Goal: Information Seeking & Learning: Learn about a topic

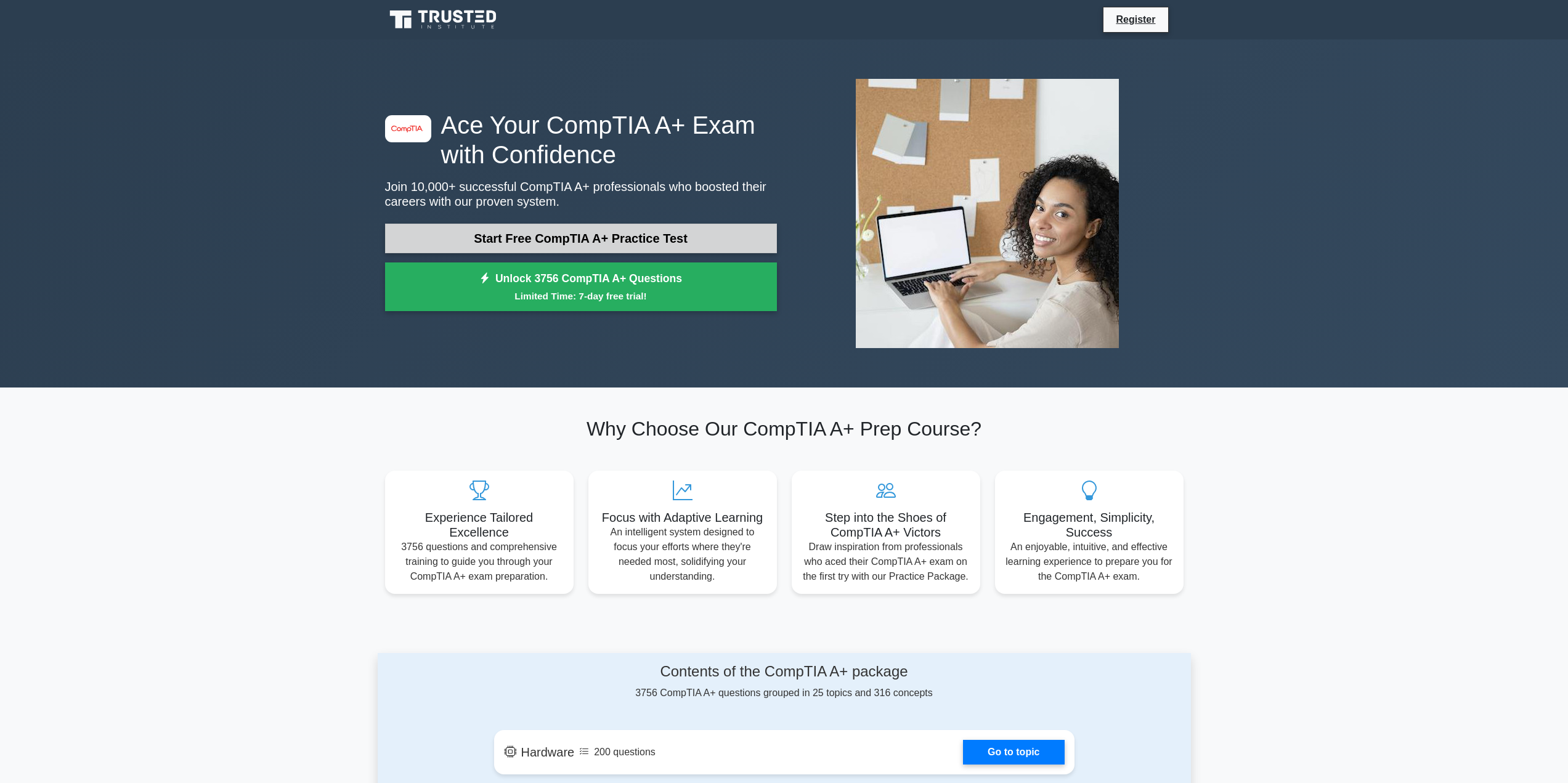
click at [635, 236] on link "Start Free CompTIA A+ Practice Test" at bounding box center [581, 239] width 392 height 30
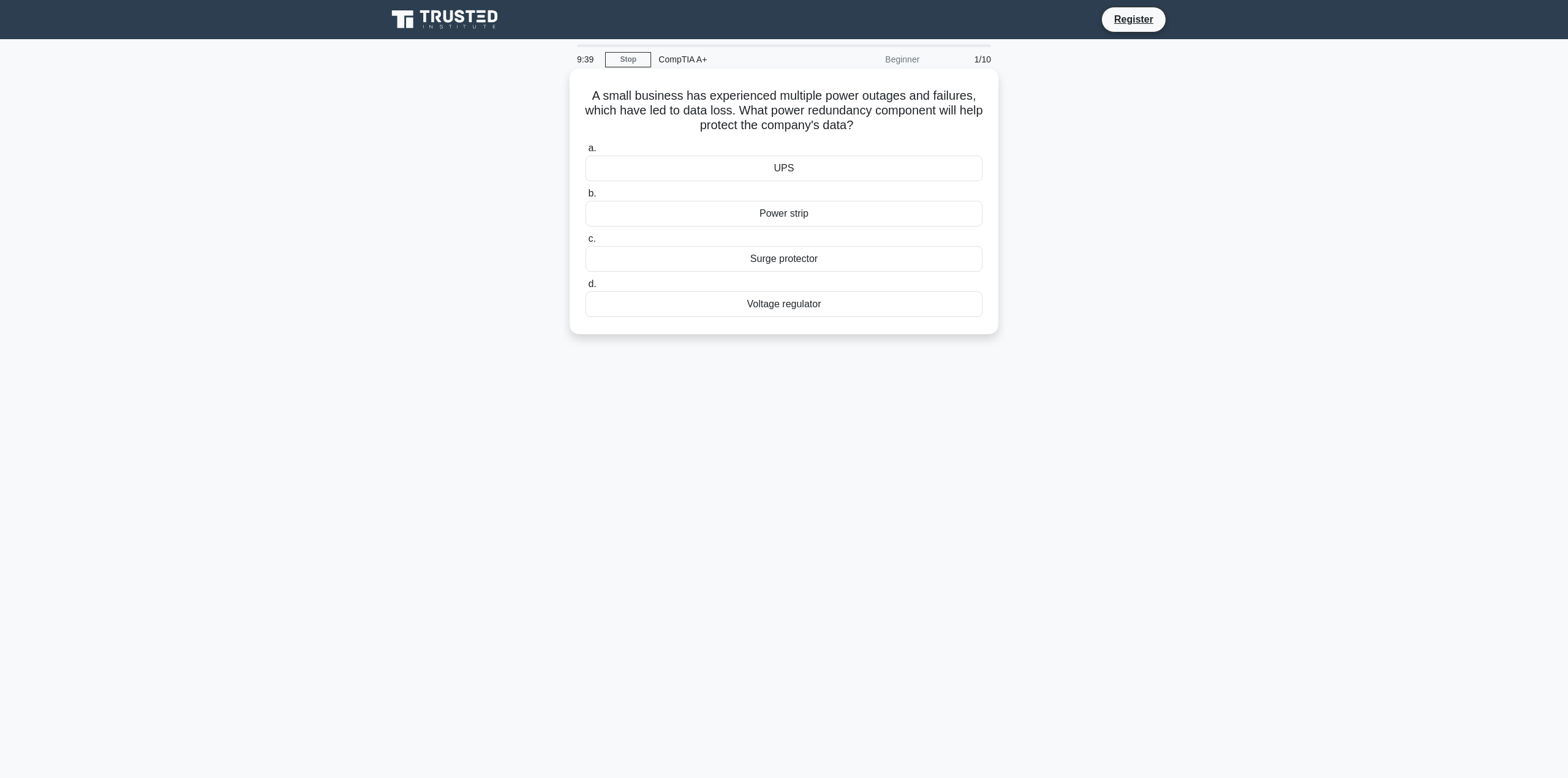
click at [793, 169] on div "UPS" at bounding box center [784, 168] width 397 height 25
click at [585, 152] on input "a. UPS" at bounding box center [585, 148] width 0 height 8
click at [789, 257] on div "Calibrate the display colors" at bounding box center [784, 244] width 397 height 25
click at [585, 229] on input "c. Calibrate the display colors" at bounding box center [585, 223] width 0 height 8
drag, startPoint x: 790, startPoint y: 169, endPoint x: 833, endPoint y: 176, distance: 43.6
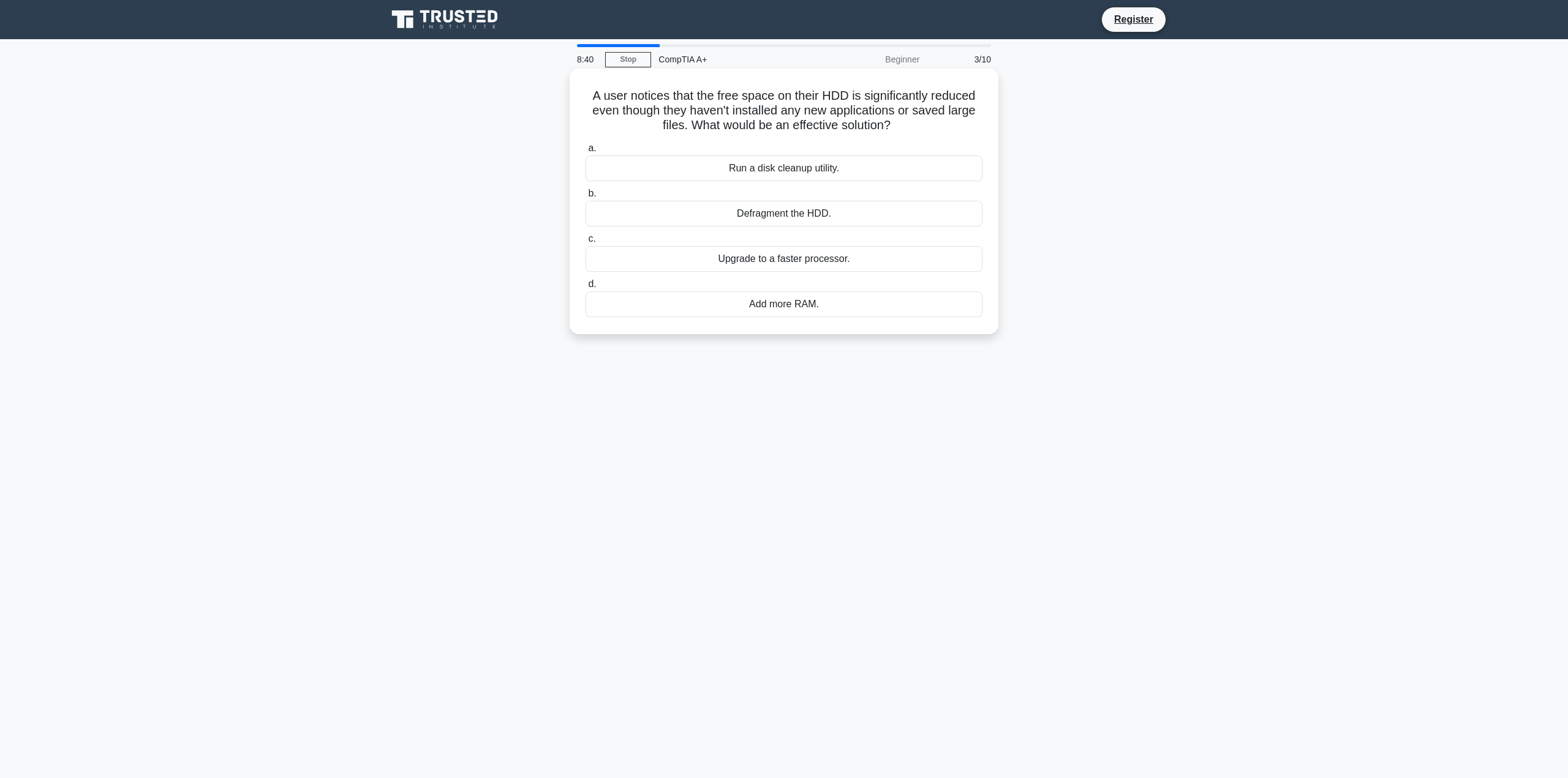
click at [792, 171] on div "Run a disk cleanup utility." at bounding box center [784, 168] width 397 height 25
click at [890, 168] on div "Run a disk cleanup utility." at bounding box center [784, 168] width 397 height 25
click at [585, 152] on input "a. Run a disk cleanup utility." at bounding box center [585, 148] width 0 height 8
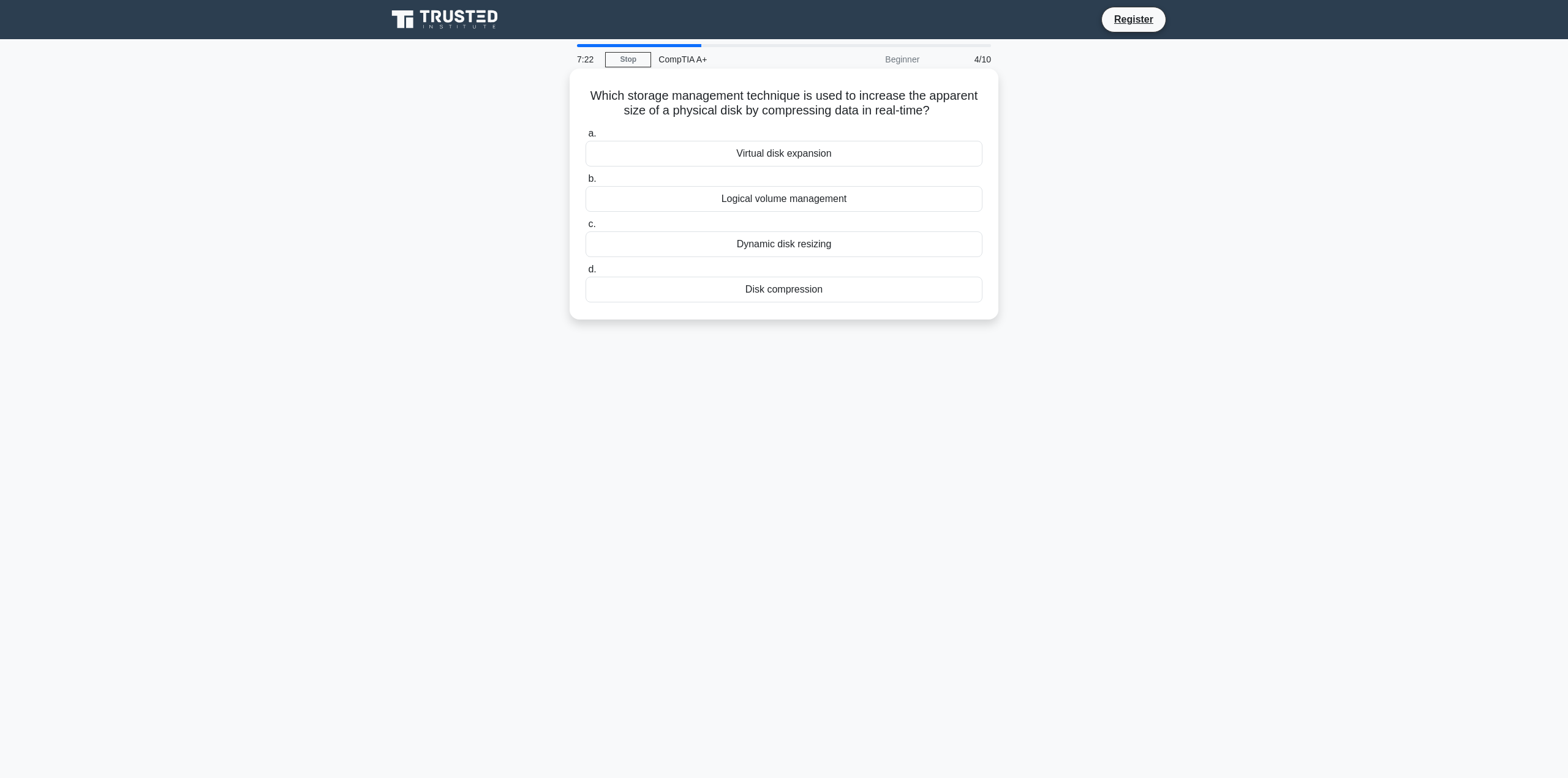
click at [774, 246] on div "Dynamic disk resizing" at bounding box center [784, 244] width 397 height 25
click at [585, 229] on input "c. Dynamic disk resizing" at bounding box center [585, 223] width 0 height 8
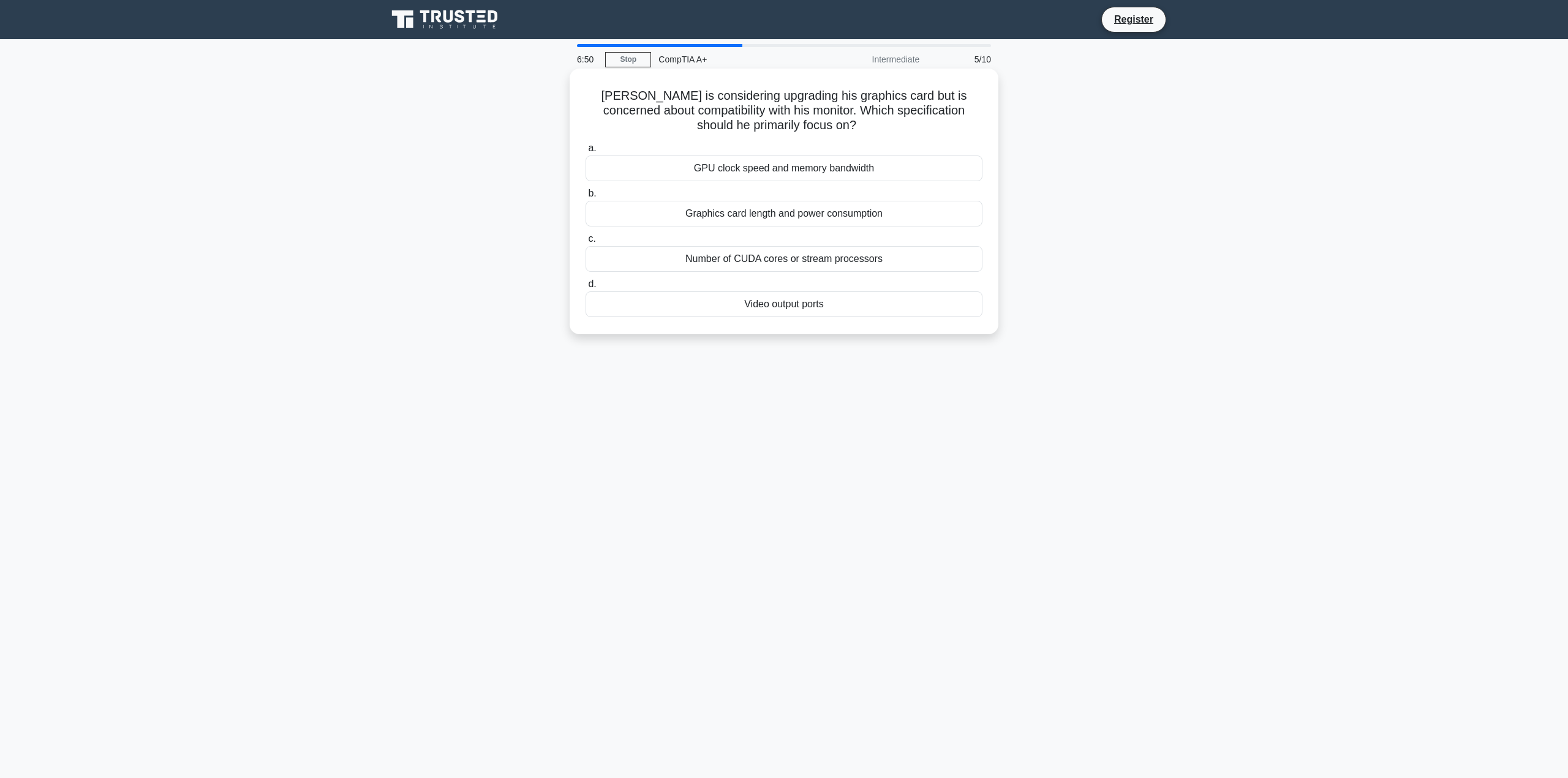
click at [780, 307] on div "Video output ports" at bounding box center [784, 304] width 397 height 25
click at [585, 289] on input "d. Video output ports" at bounding box center [585, 284] width 0 height 8
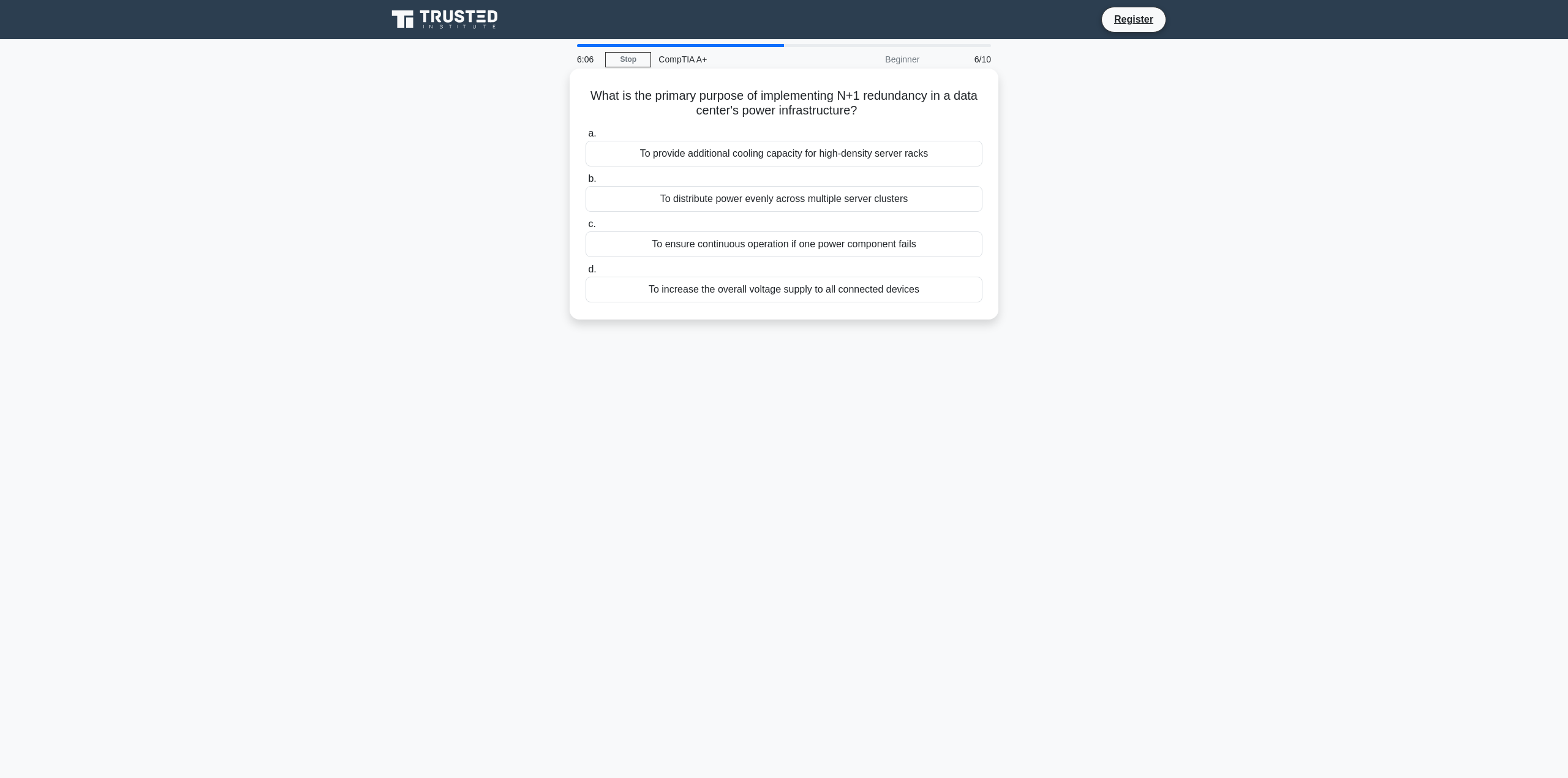
click at [761, 249] on div "To ensure continuous operation if one power component fails" at bounding box center [784, 244] width 397 height 25
click at [585, 229] on input "c. To ensure continuous operation if one power component fails" at bounding box center [585, 223] width 0 height 8
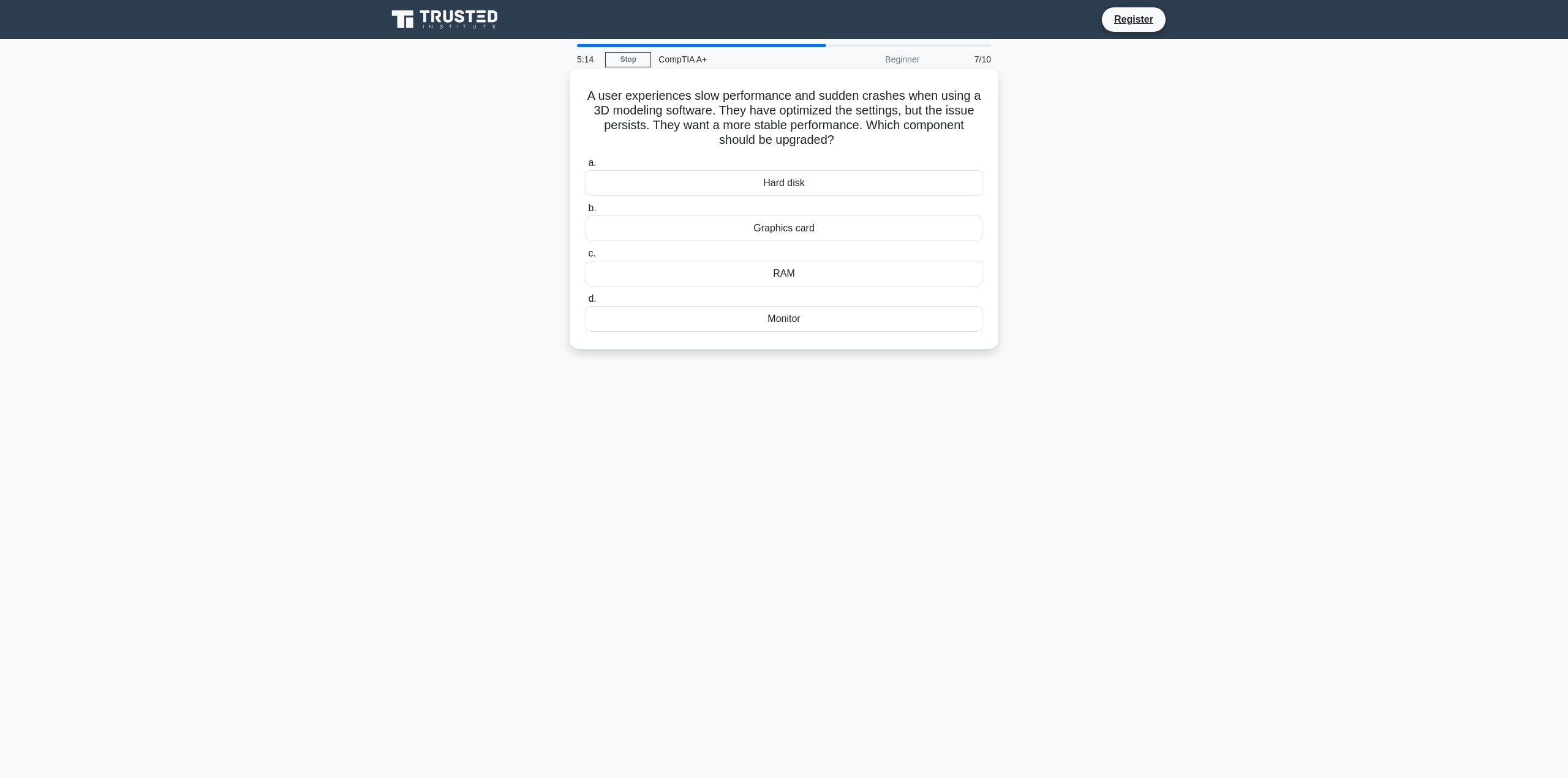
click at [799, 275] on div "RAM" at bounding box center [784, 273] width 397 height 25
click at [585, 257] on input "c. RAM" at bounding box center [585, 253] width 0 height 8
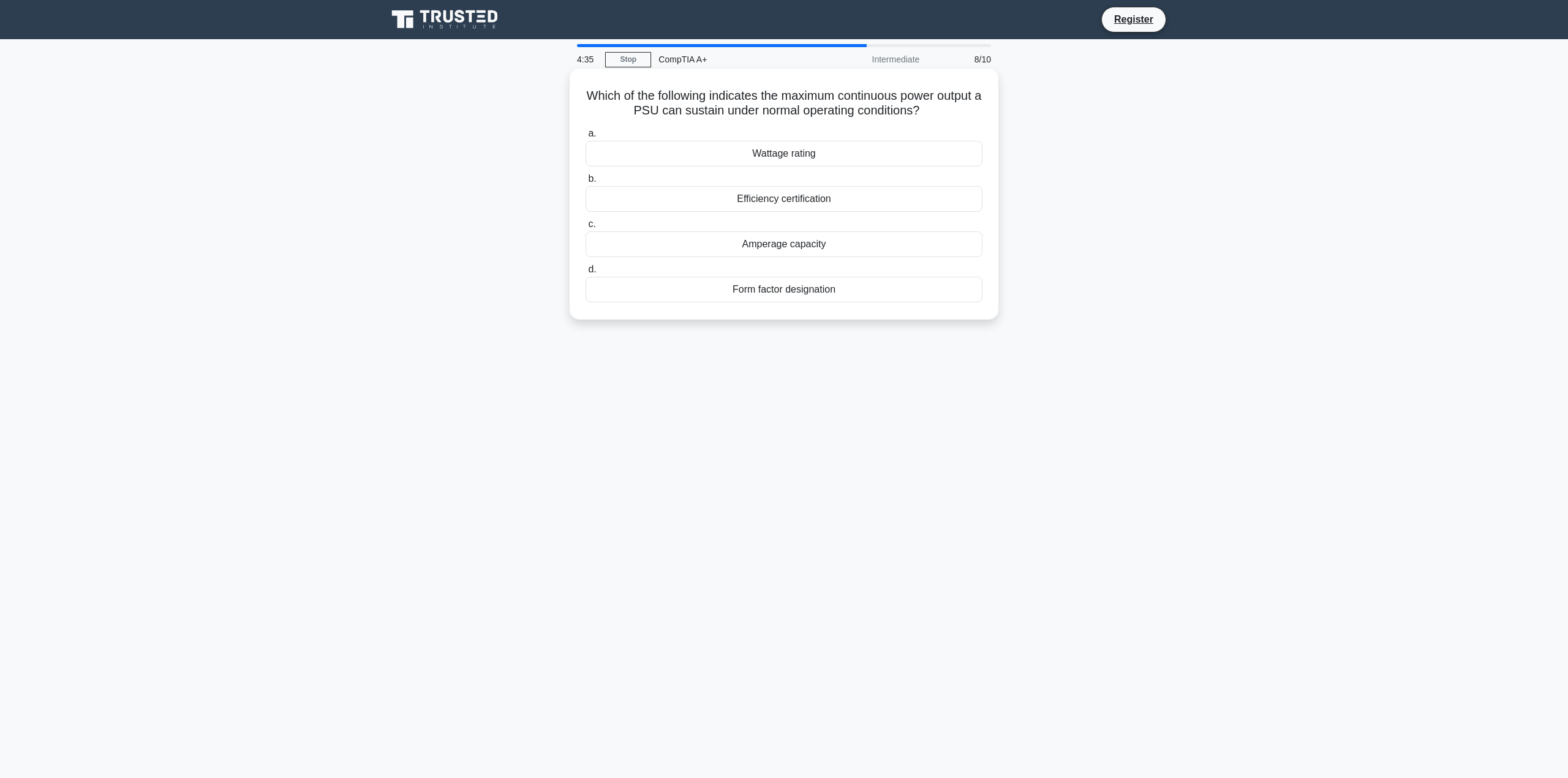
click at [778, 200] on div "Efficiency certification" at bounding box center [784, 199] width 397 height 25
click at [585, 183] on input "b. Efficiency certification" at bounding box center [585, 179] width 0 height 8
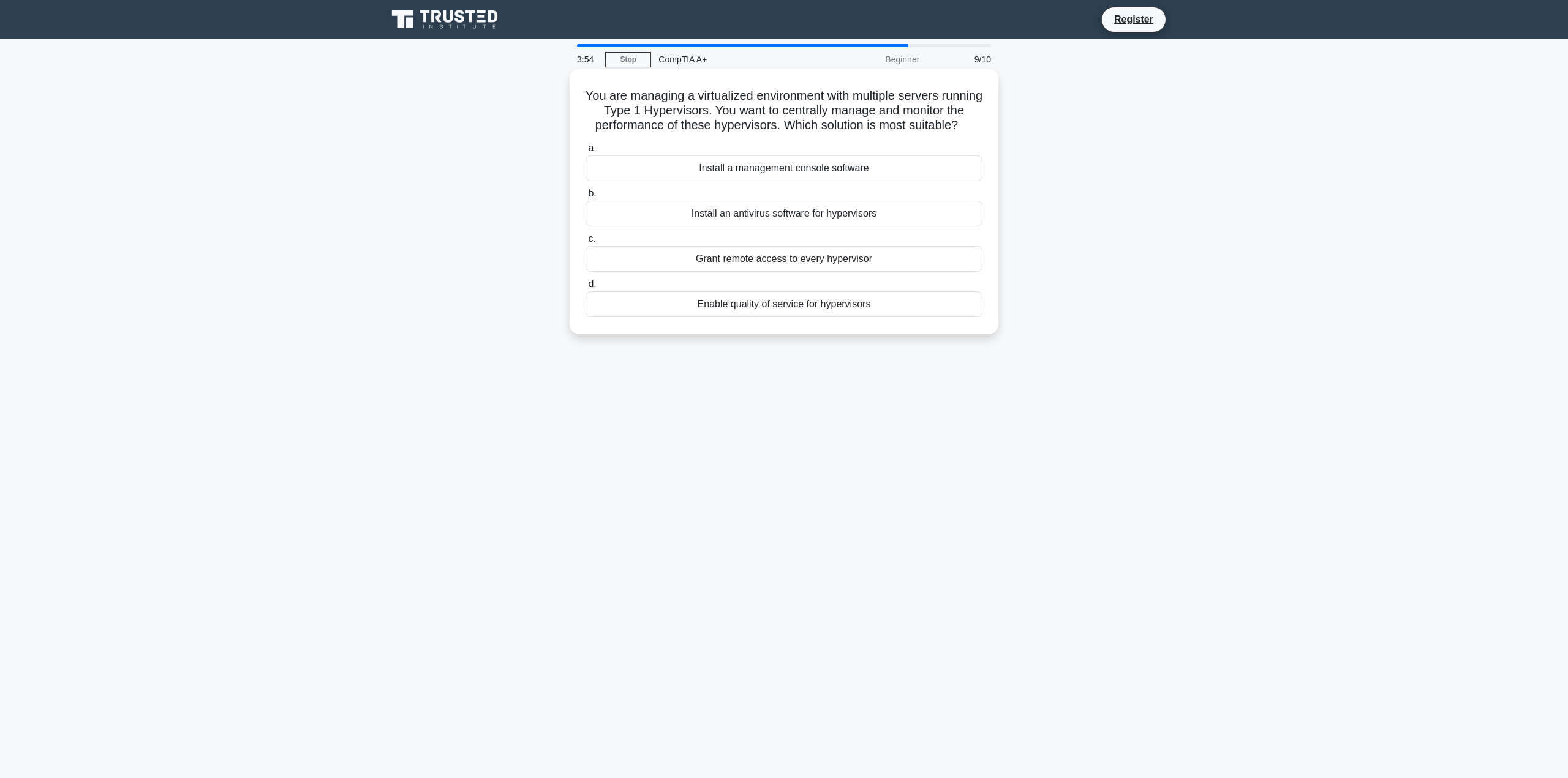
click at [791, 181] on div "Install a management console software" at bounding box center [784, 168] width 397 height 25
click at [585, 152] on input "a. Install a management console software" at bounding box center [585, 148] width 0 height 8
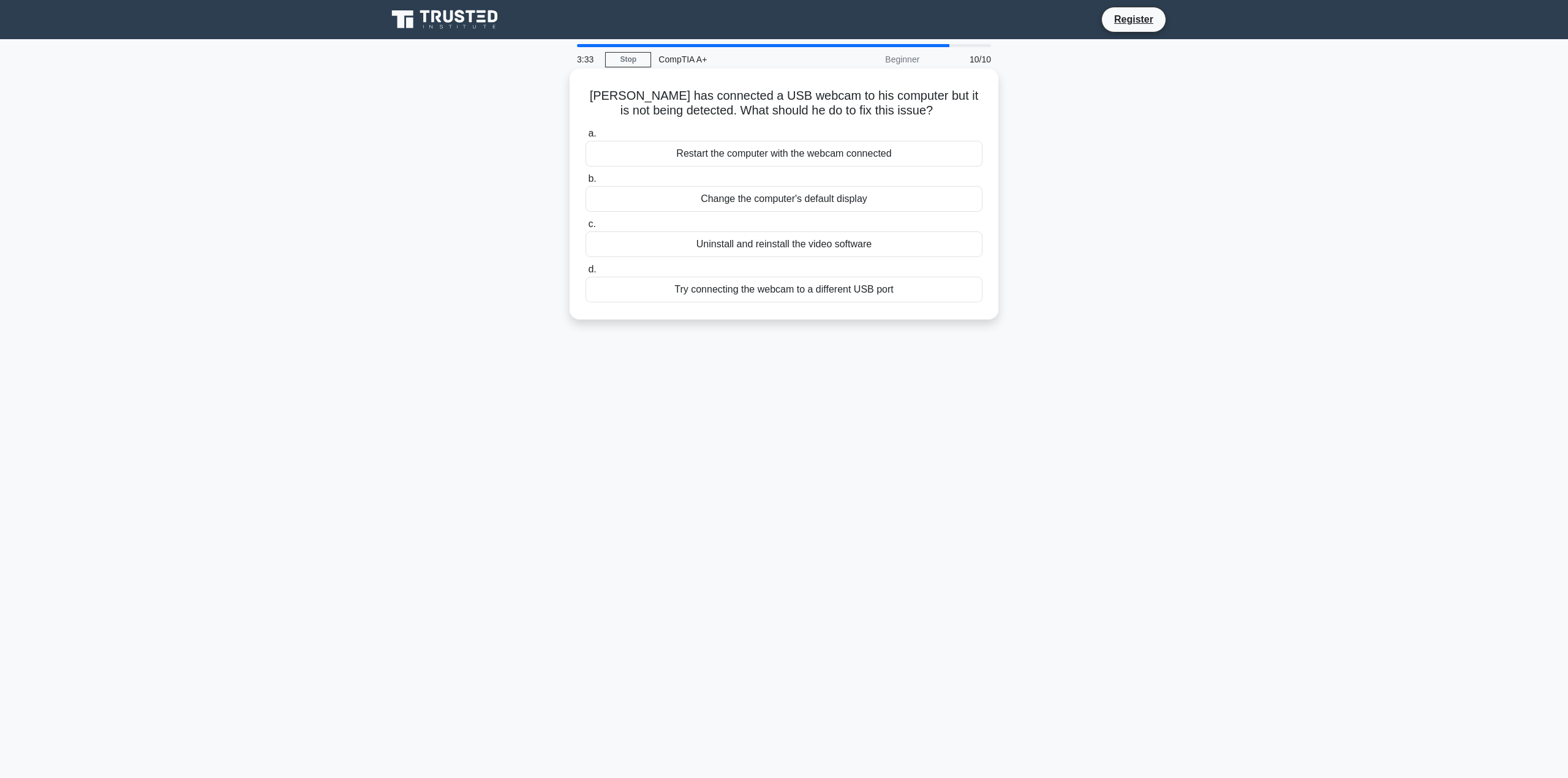
click at [756, 294] on div "Try connecting the webcam to a different USB port" at bounding box center [784, 290] width 397 height 25
click at [585, 273] on input "d. Try connecting the webcam to a different USB port" at bounding box center [585, 269] width 0 height 8
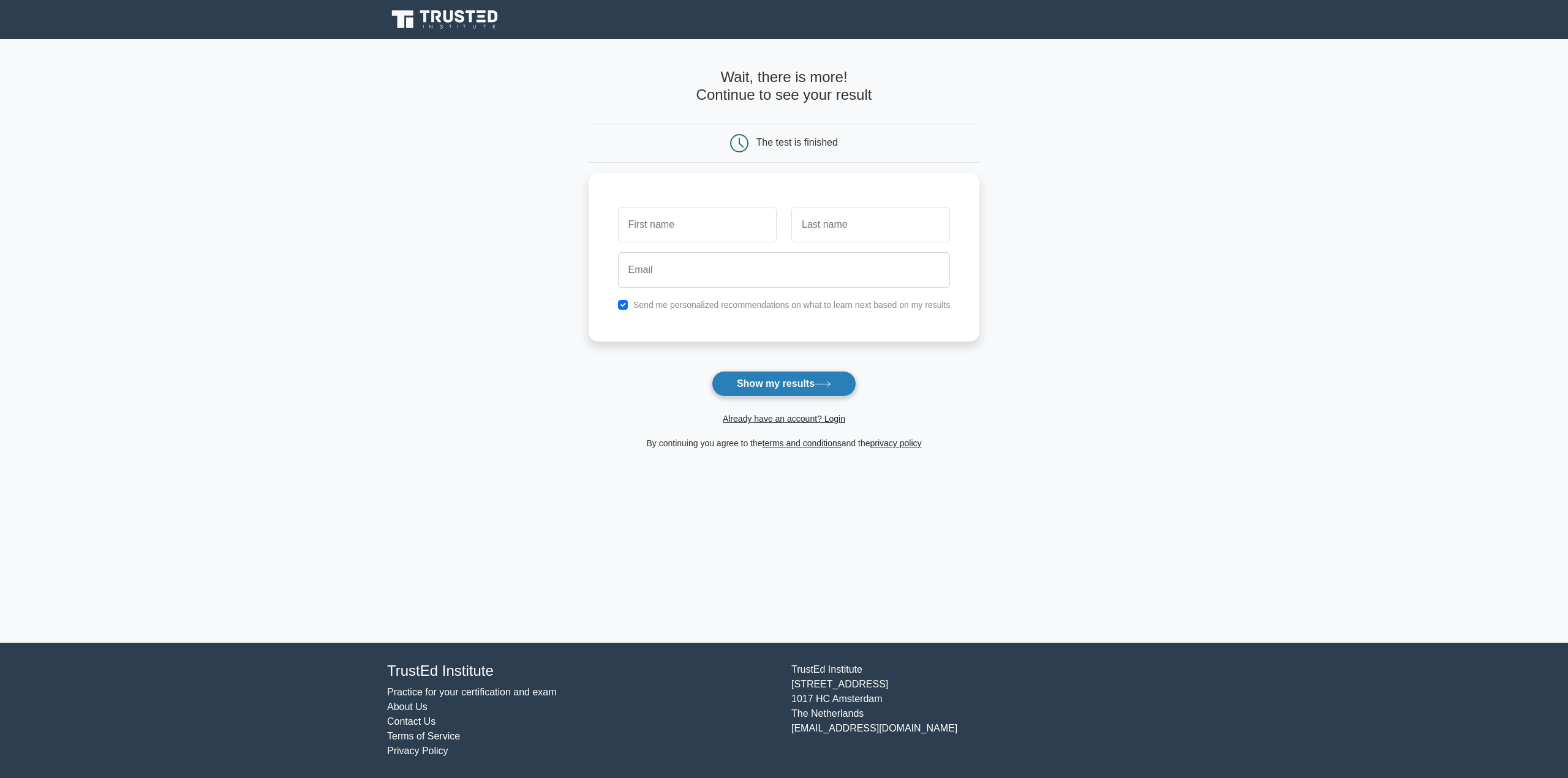
click at [773, 384] on button "Show my results" at bounding box center [784, 383] width 145 height 25
type input "sdf"
click at [844, 227] on input "text" at bounding box center [870, 222] width 158 height 36
type input "sdf"
click at [751, 273] on input "email" at bounding box center [784, 267] width 333 height 36
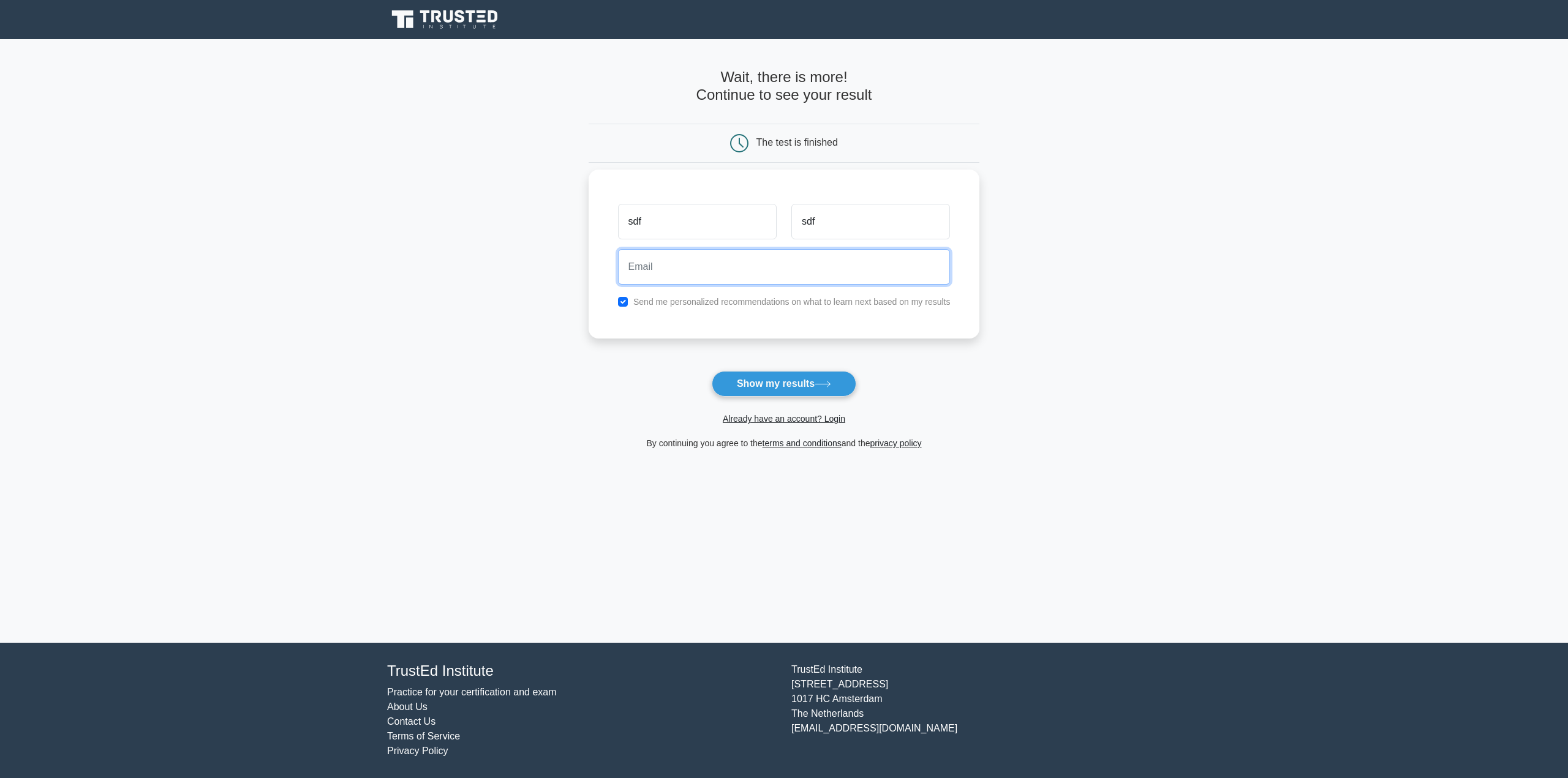
type input "Kim@duckman.dk"
click at [787, 382] on button "Show my results" at bounding box center [784, 383] width 145 height 25
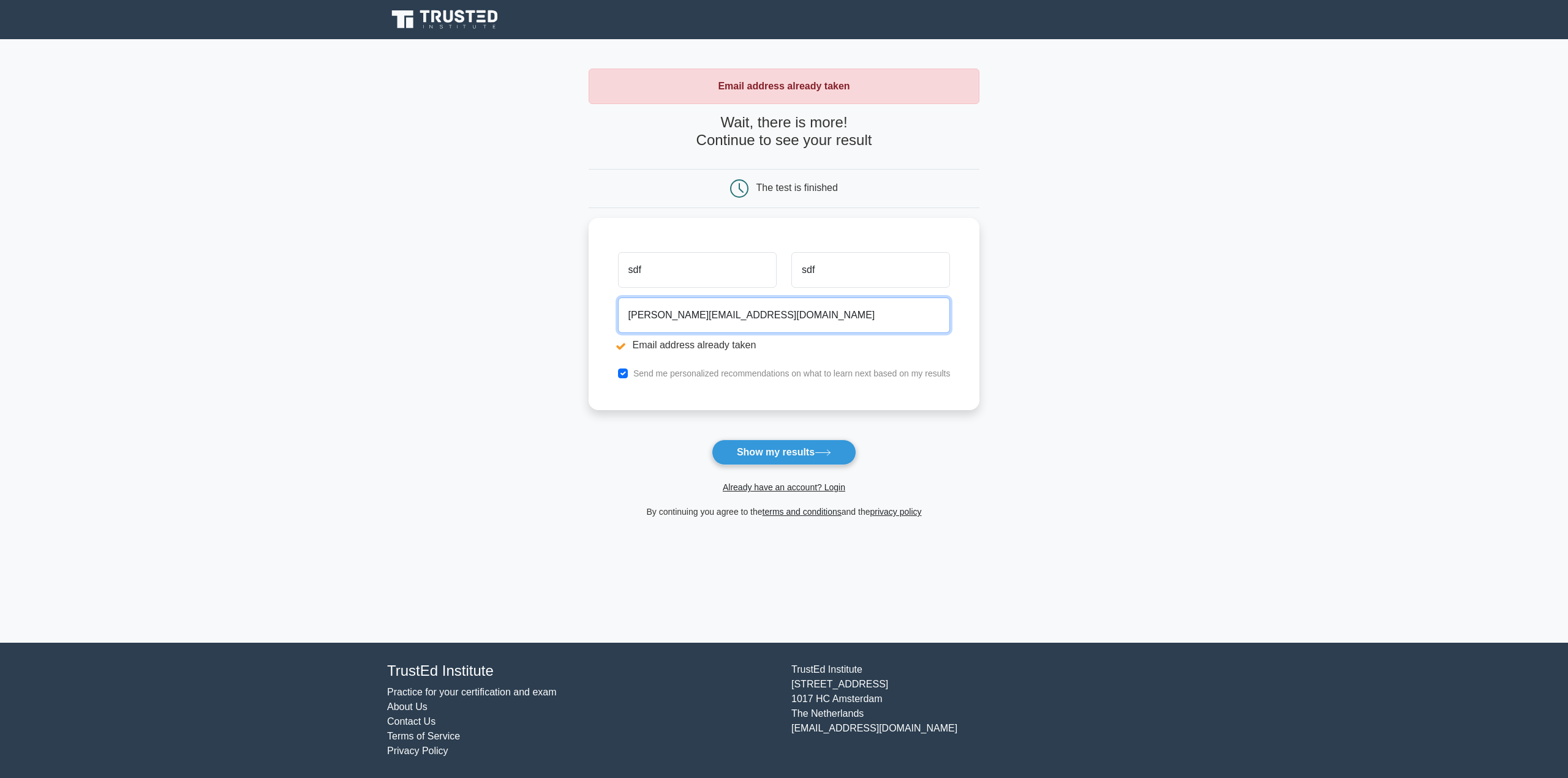
drag, startPoint x: 645, startPoint y: 311, endPoint x: 585, endPoint y: 316, distance: 60.2
click at [586, 316] on main "Email address already taken Wait, there is more! Continue to see your result Th…" at bounding box center [784, 340] width 1568 height 604
type input "asd@duckman.dk"
click at [773, 454] on button "Show my results" at bounding box center [784, 452] width 145 height 25
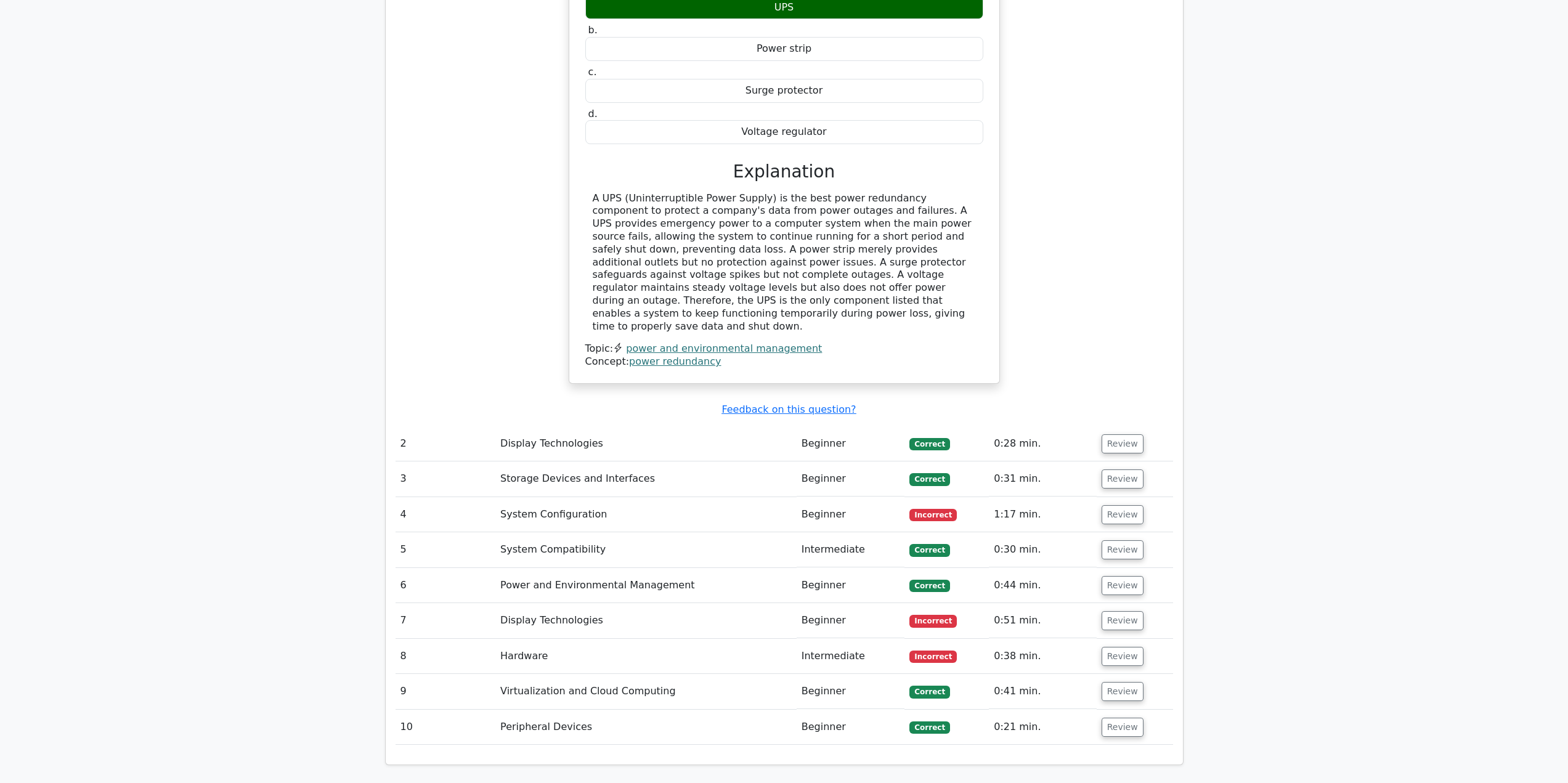
scroll to position [1232, 0]
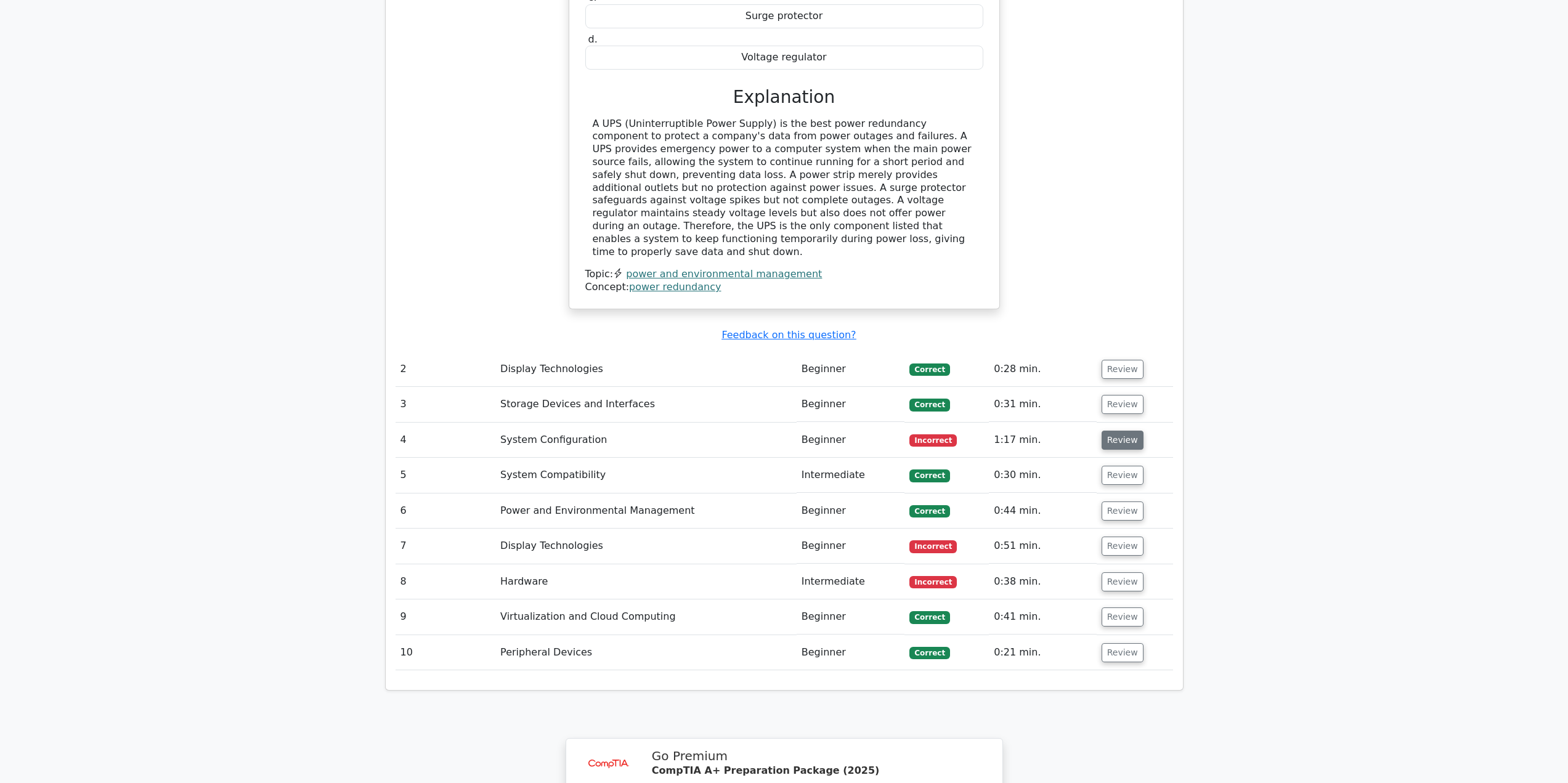
click at [1125, 430] on button "Review" at bounding box center [1122, 440] width 42 height 19
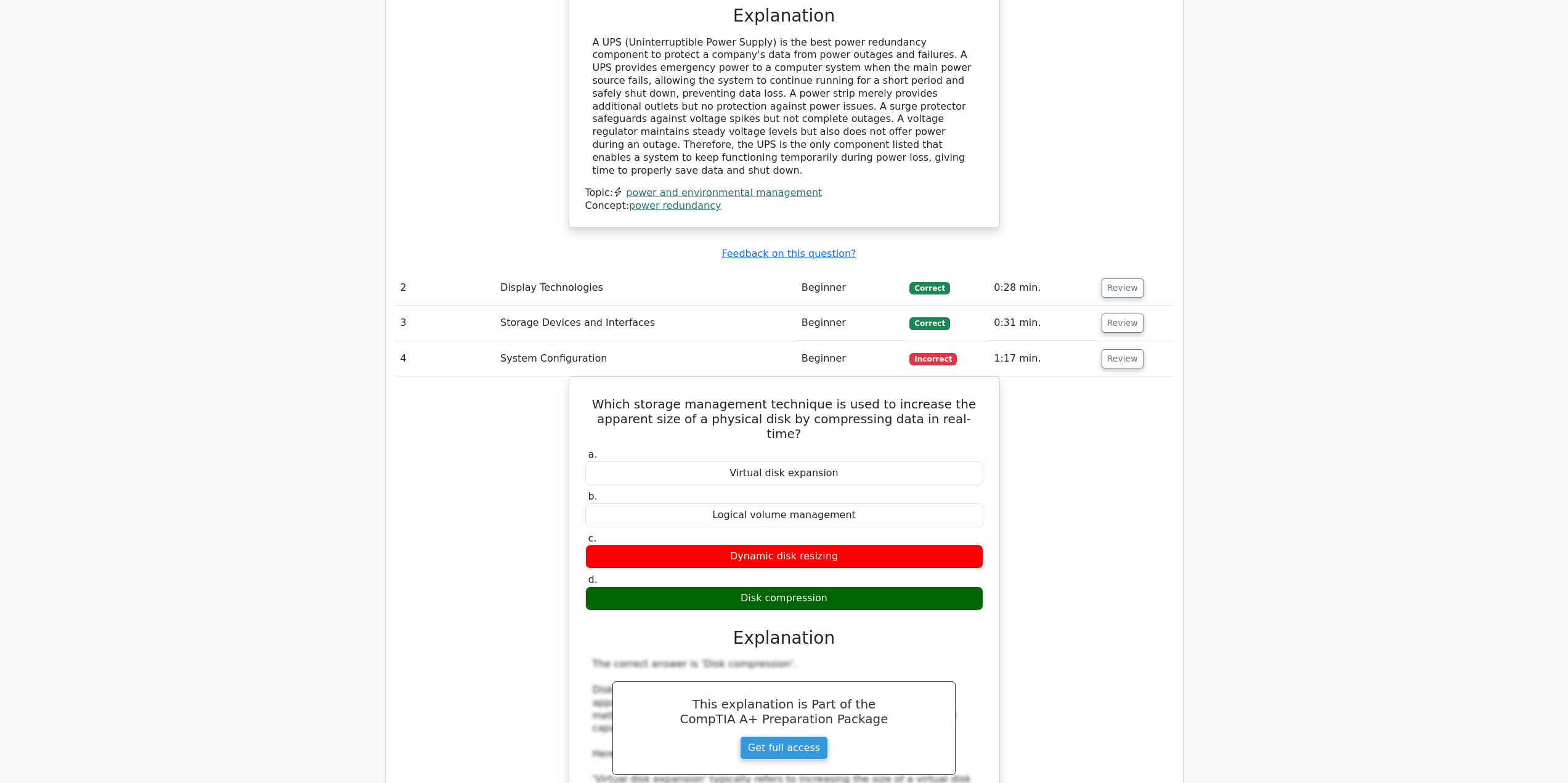
scroll to position [1479, 0]
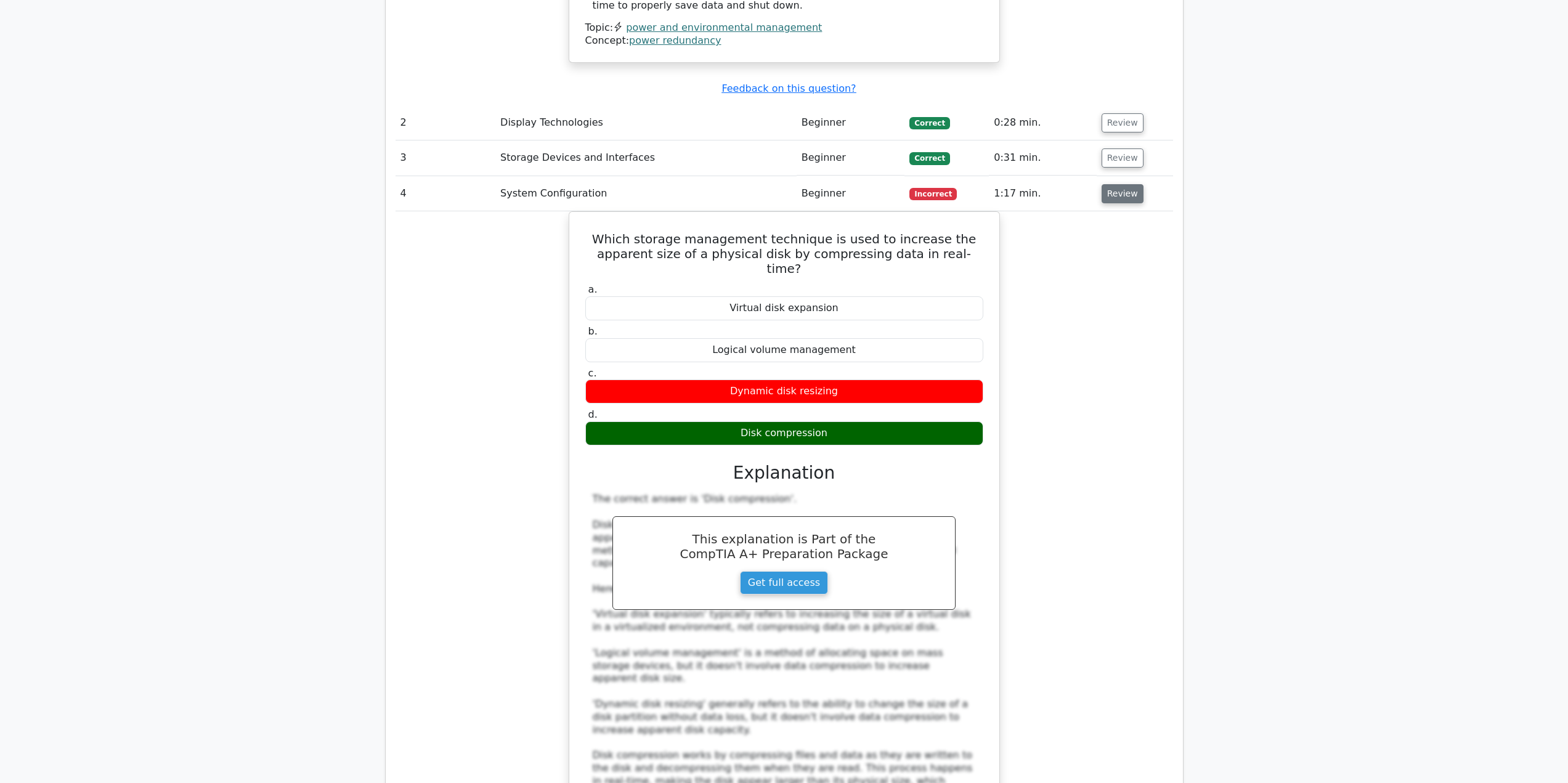
click at [1127, 184] on button "Review" at bounding box center [1122, 193] width 42 height 19
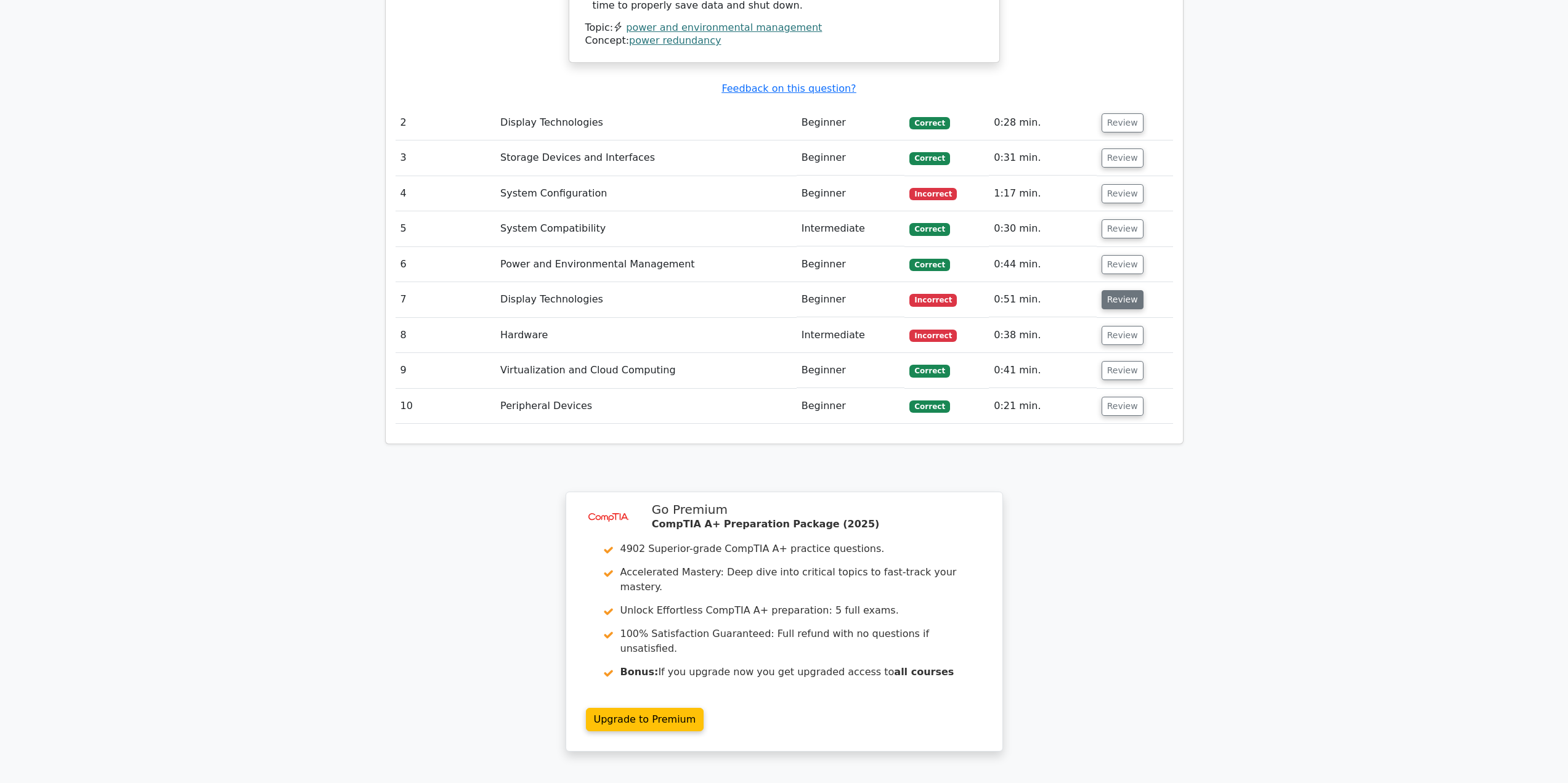
click at [1120, 291] on button "Review" at bounding box center [1122, 300] width 42 height 19
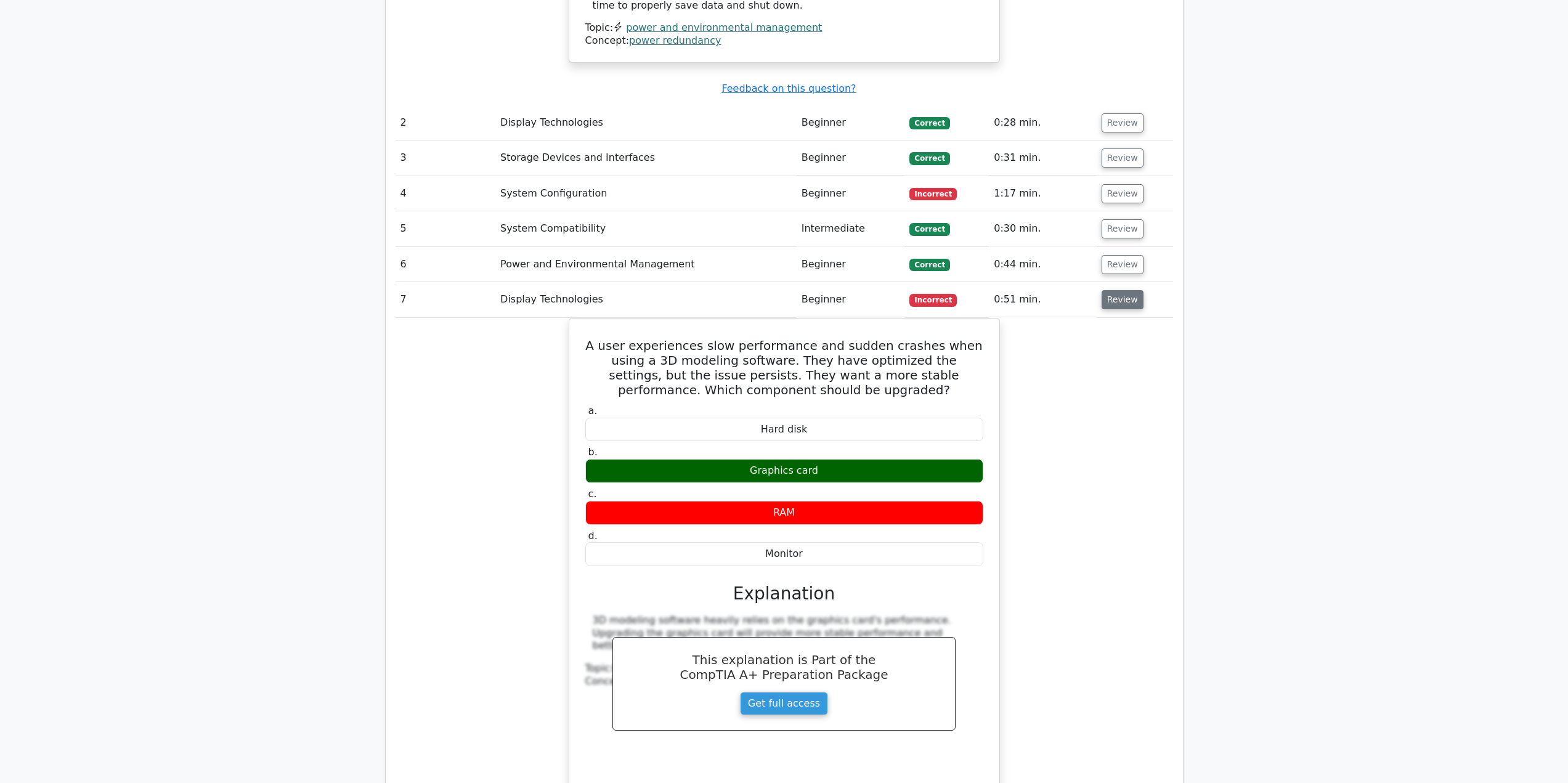
click at [1122, 291] on button "Review" at bounding box center [1122, 300] width 42 height 19
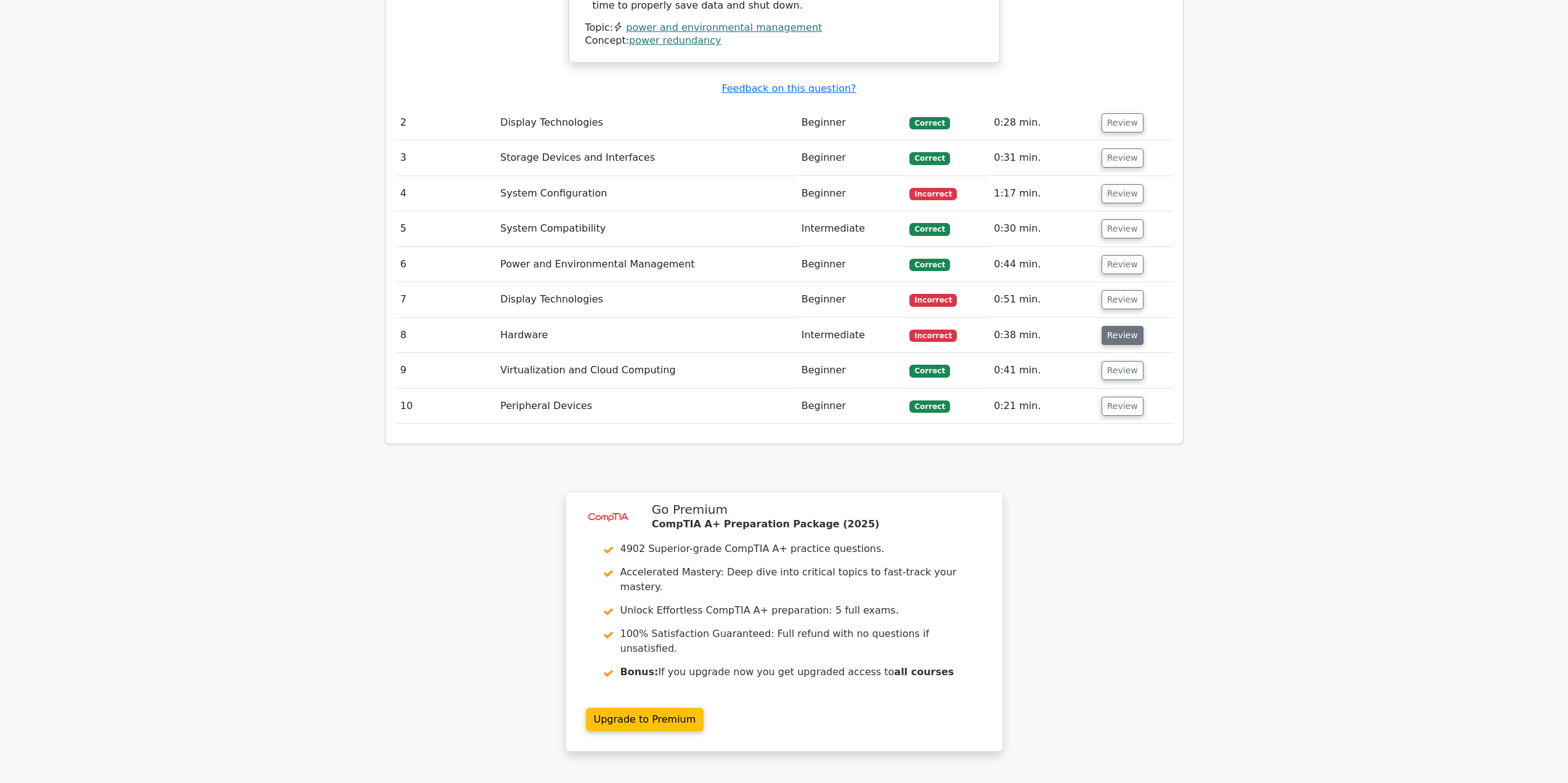
click at [1124, 326] on button "Review" at bounding box center [1122, 336] width 42 height 19
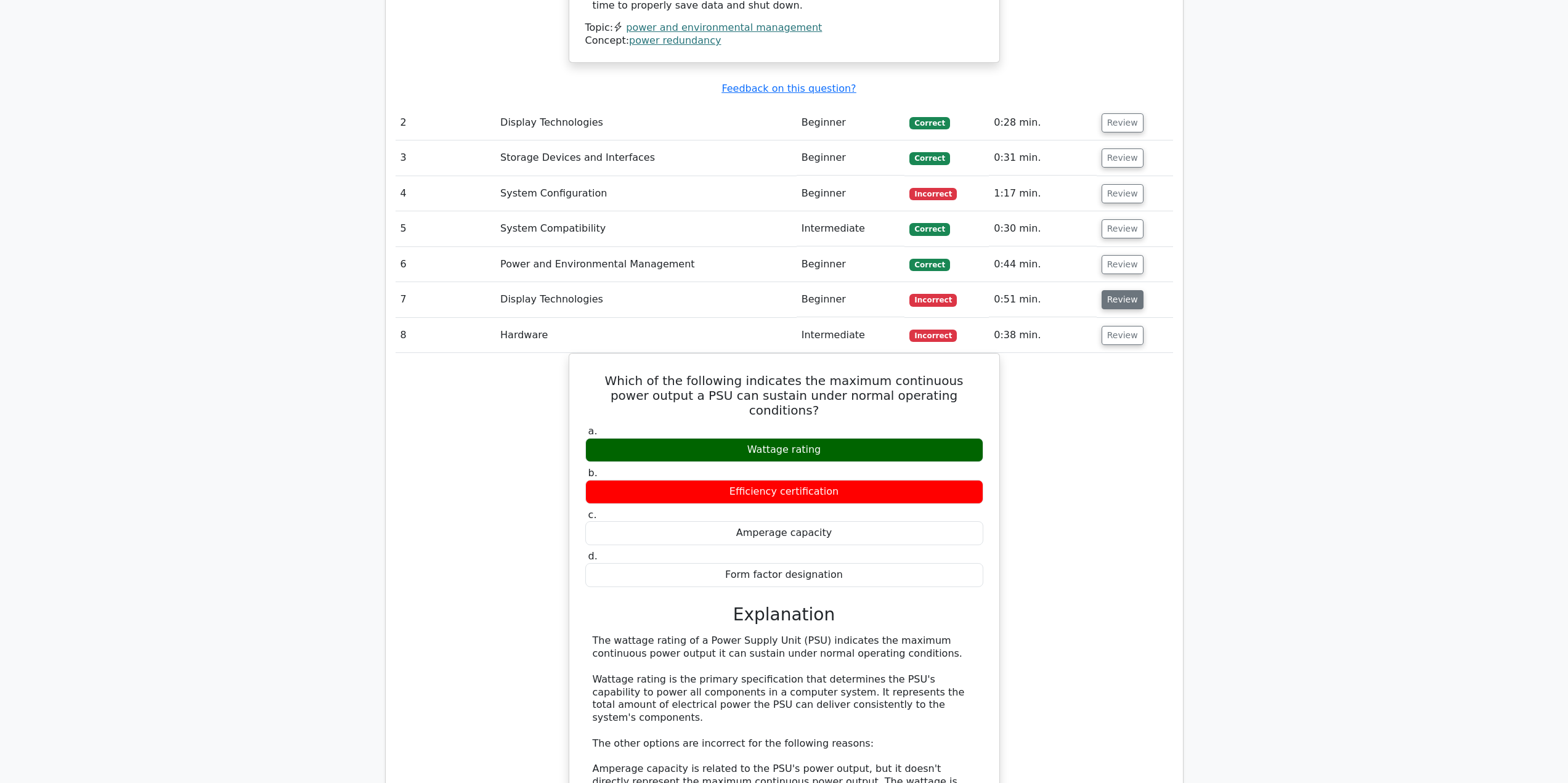
click at [1123, 291] on button "Review" at bounding box center [1122, 300] width 42 height 19
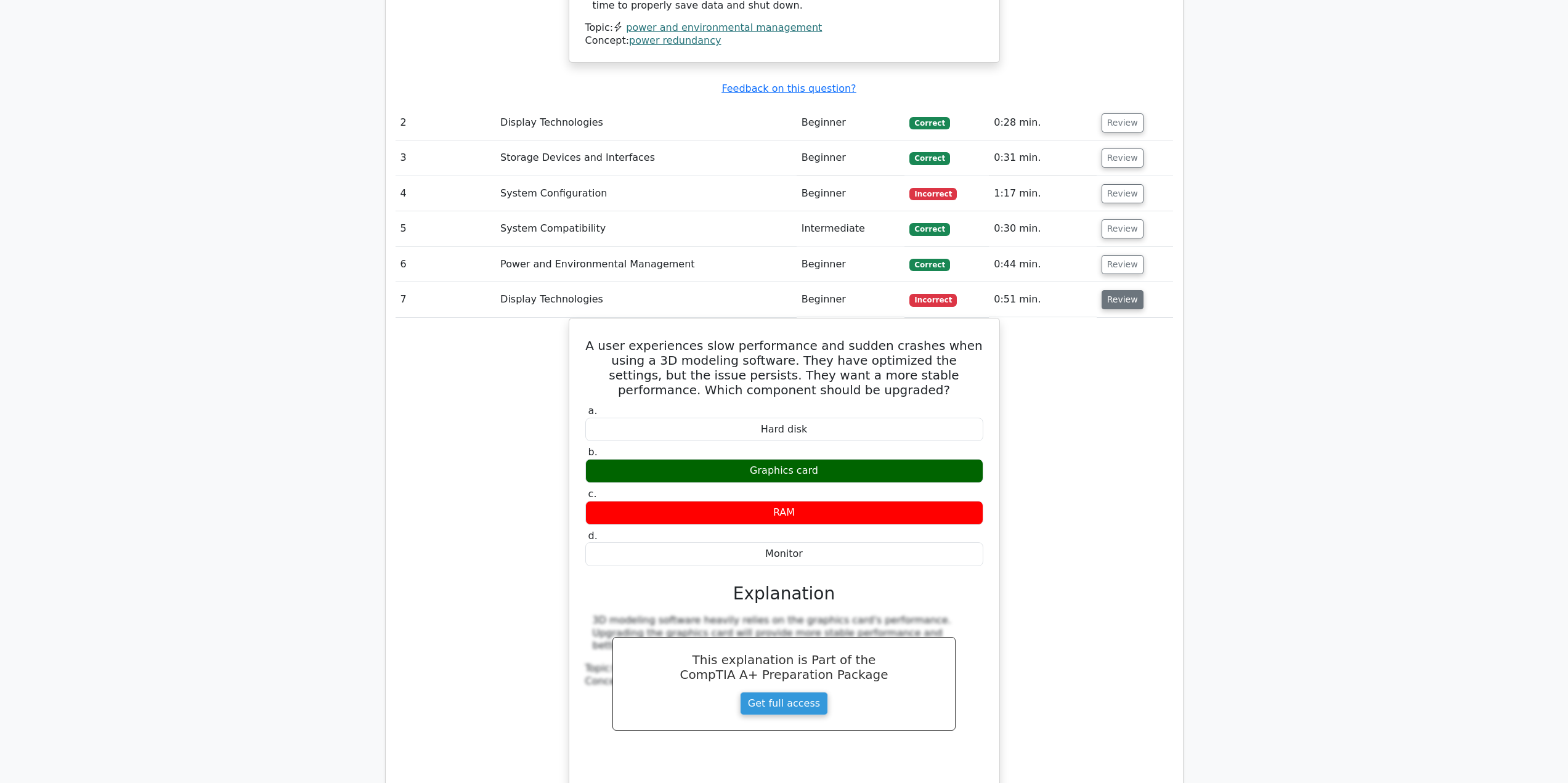
click at [1125, 291] on button "Review" at bounding box center [1122, 300] width 42 height 19
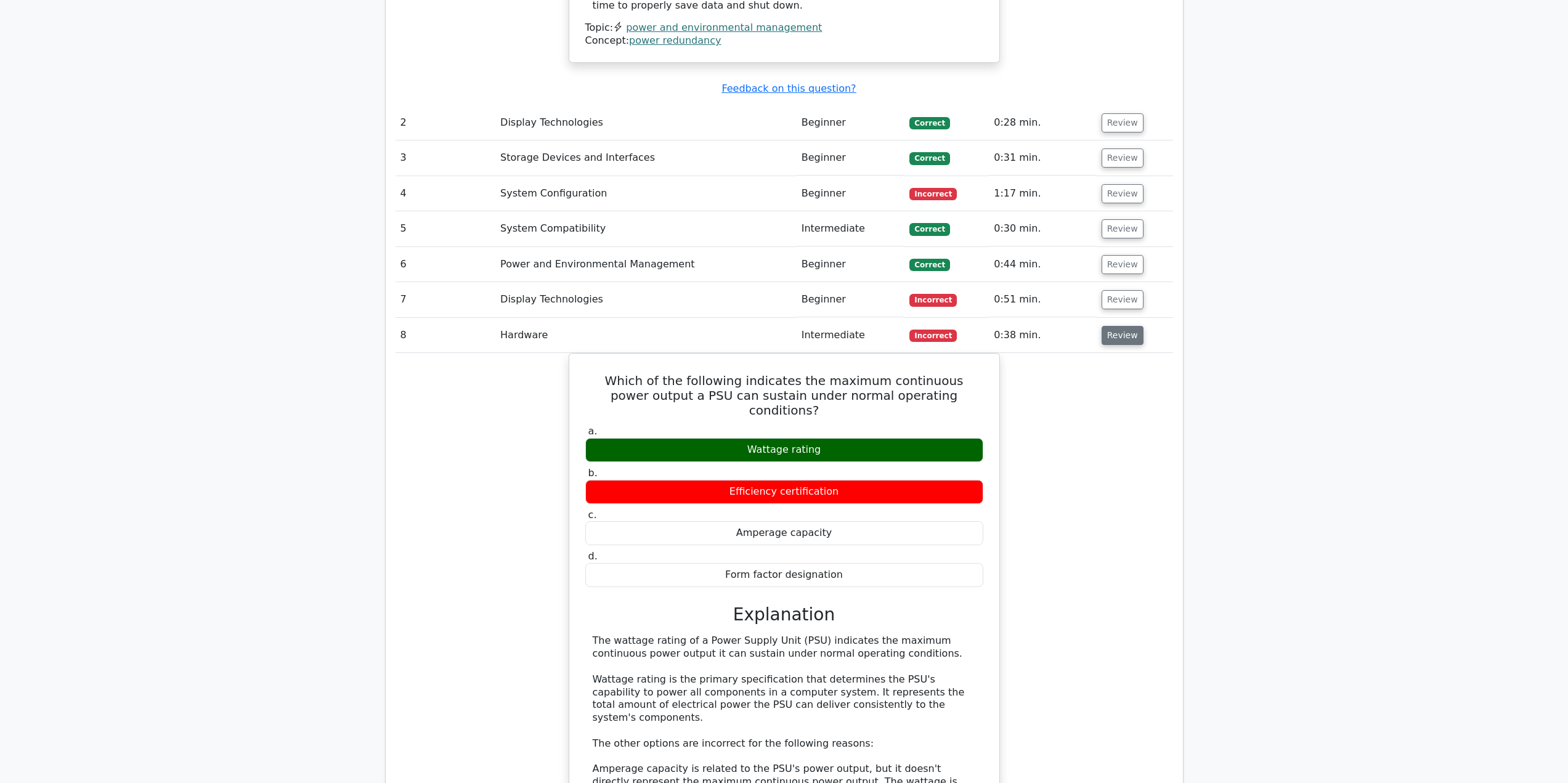
drag, startPoint x: 1119, startPoint y: 302, endPoint x: 1119, endPoint y: 311, distance: 9.0
click at [1119, 326] on button "Review" at bounding box center [1122, 336] width 42 height 19
